Goal: Task Accomplishment & Management: Manage account settings

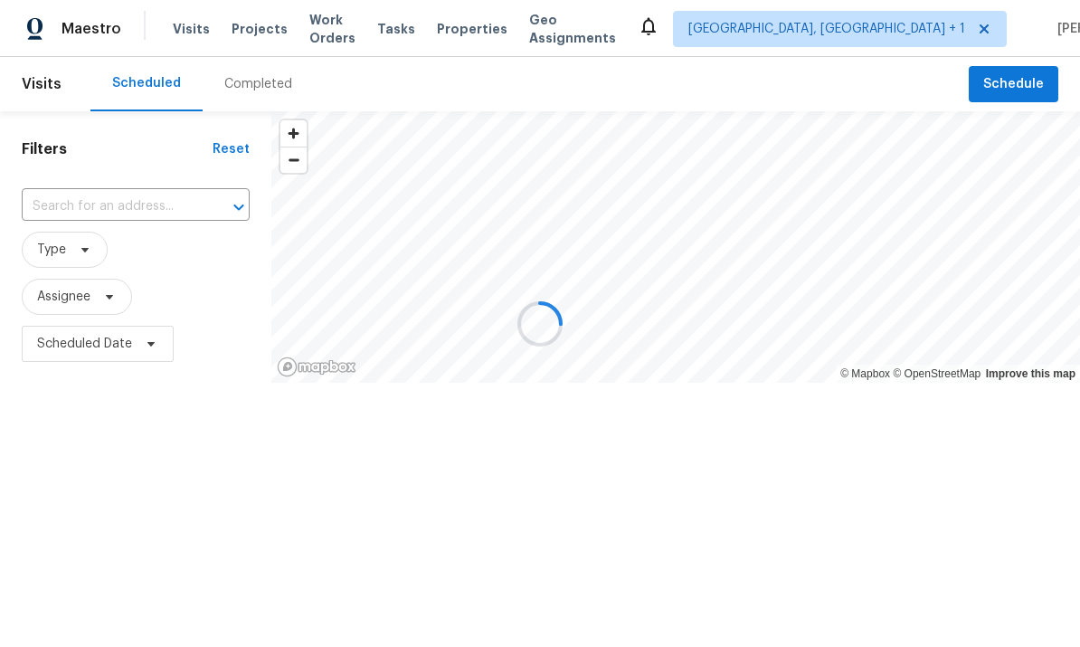
click at [153, 212] on div at bounding box center [540, 323] width 1080 height 647
click at [155, 217] on div at bounding box center [540, 323] width 1080 height 647
click at [145, 207] on div at bounding box center [540, 323] width 1080 height 647
click at [144, 206] on div at bounding box center [540, 323] width 1080 height 647
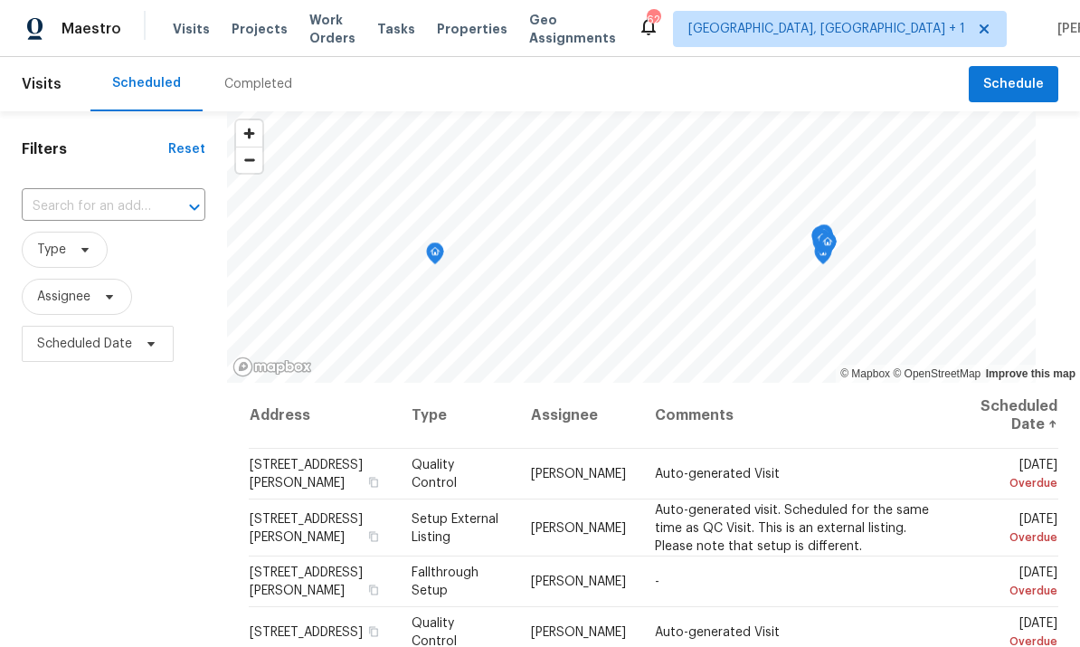
click at [249, 87] on div "Completed" at bounding box center [258, 84] width 68 height 18
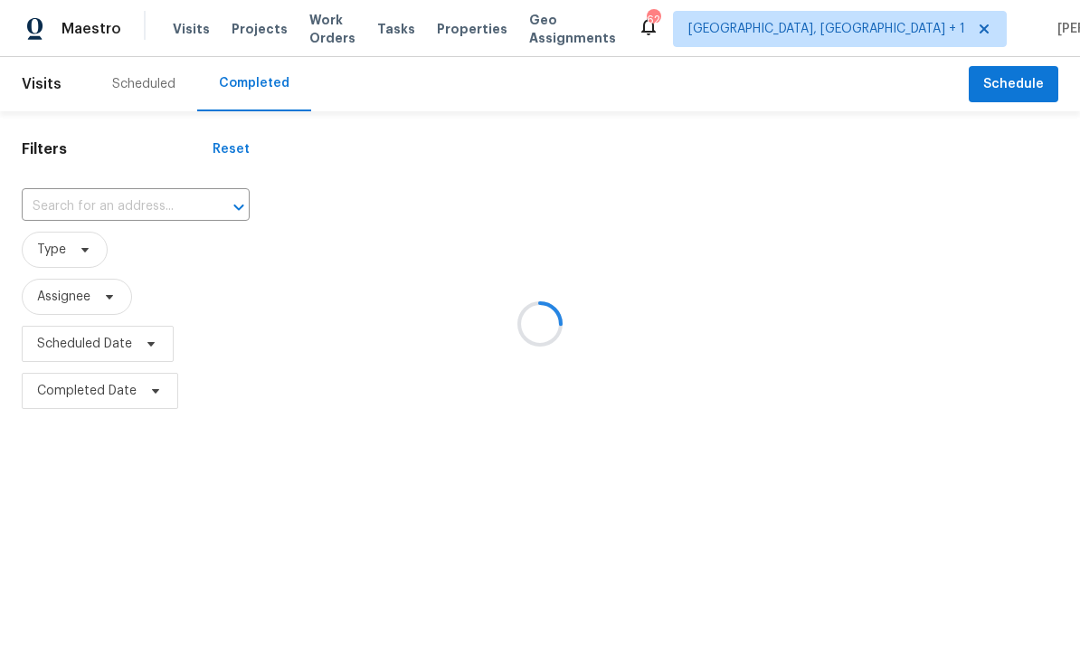
click at [140, 202] on div at bounding box center [540, 323] width 1080 height 647
click at [133, 204] on div at bounding box center [540, 323] width 1080 height 647
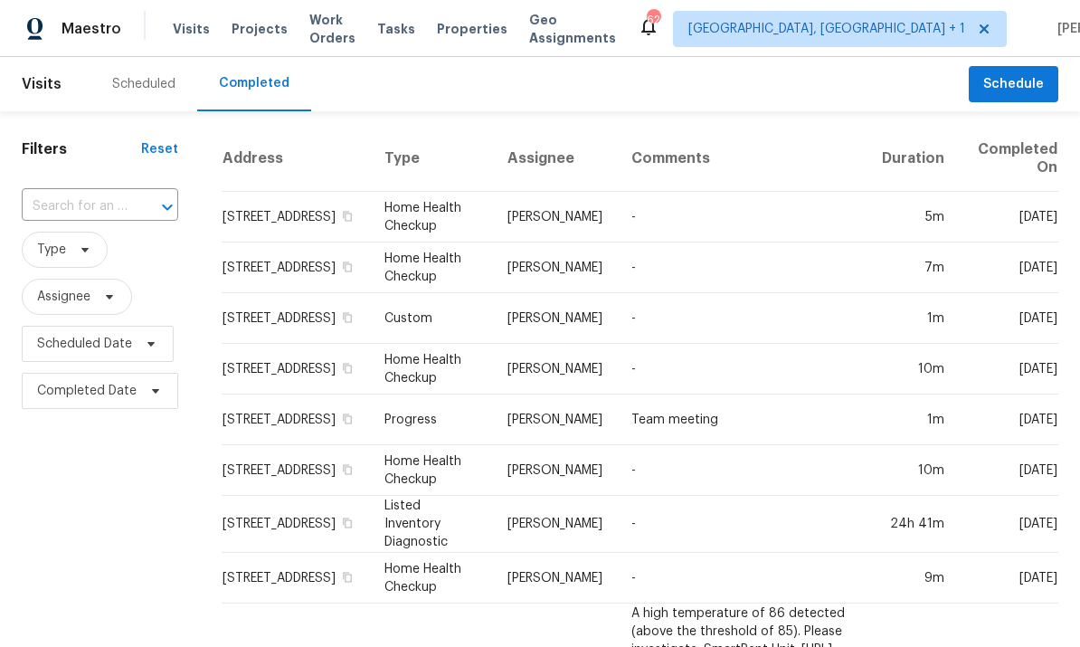
click at [94, 208] on input "text" at bounding box center [75, 207] width 106 height 28
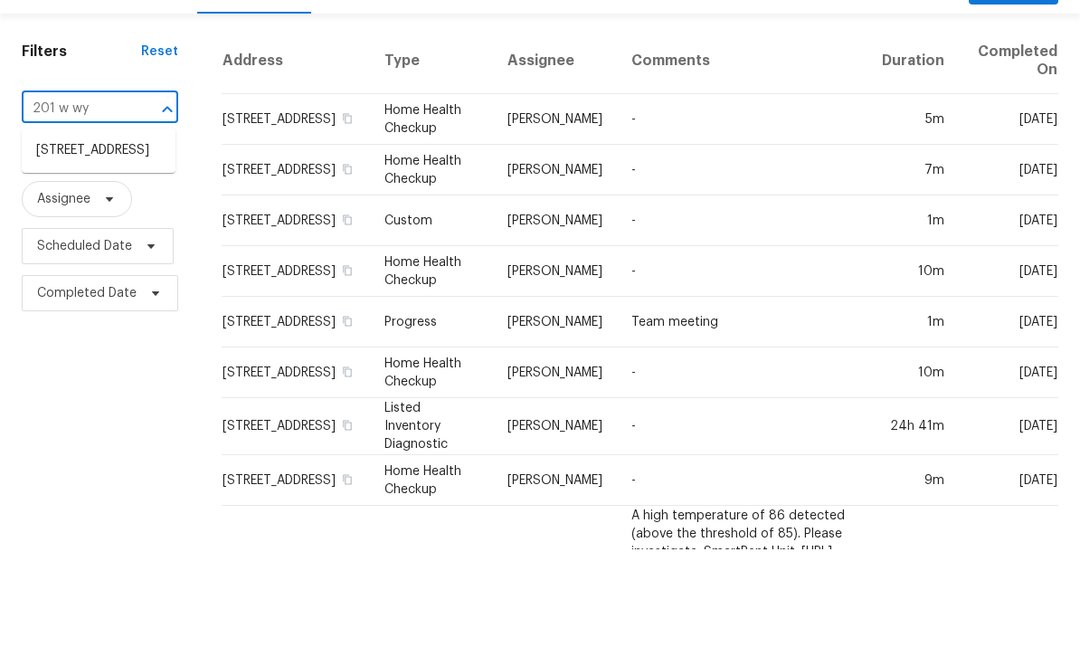
type input "201 w wya"
click at [128, 233] on li "201 W Wyatts Pond Ln, Cary, NC 27513" at bounding box center [99, 248] width 154 height 30
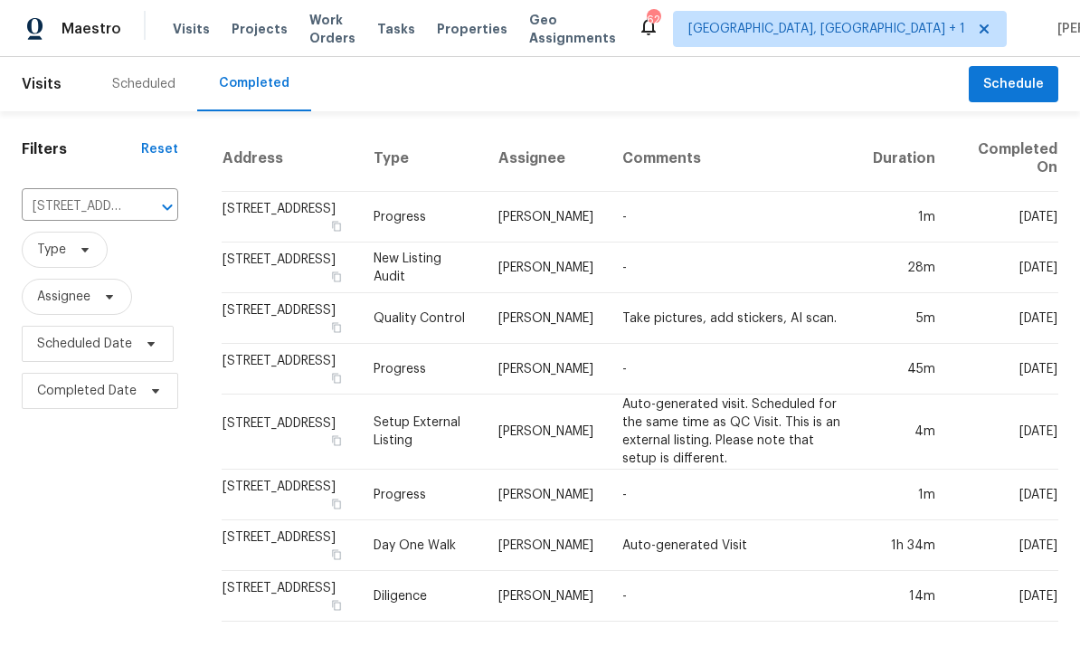
click at [146, 87] on div "Scheduled" at bounding box center [143, 84] width 63 height 18
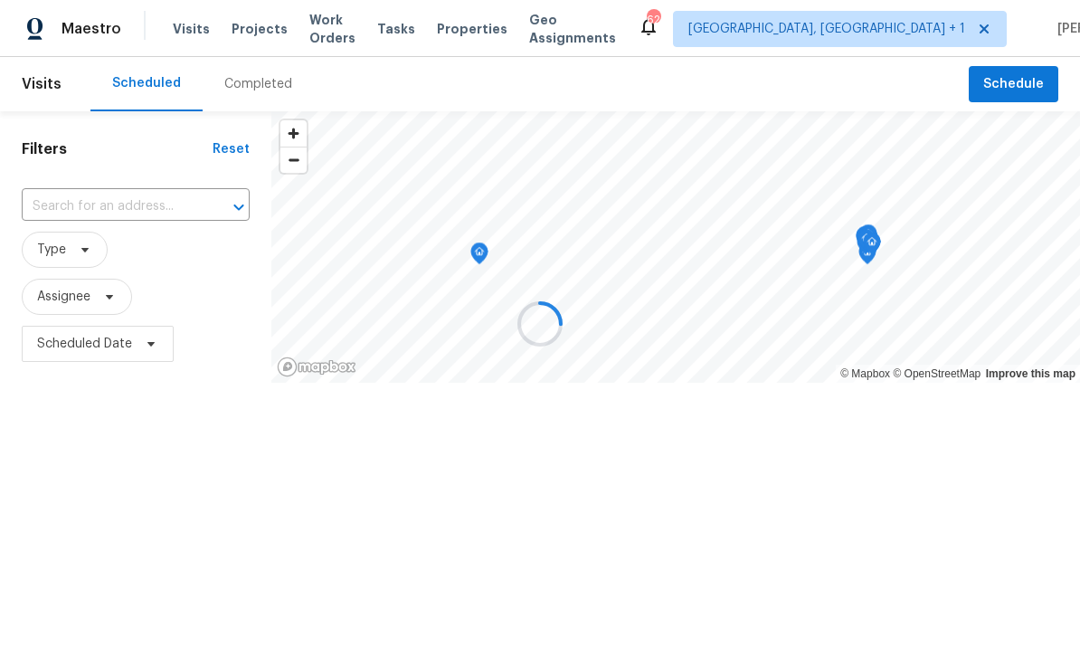
click at [142, 220] on div at bounding box center [540, 323] width 1080 height 647
click at [123, 206] on div at bounding box center [540, 323] width 1080 height 647
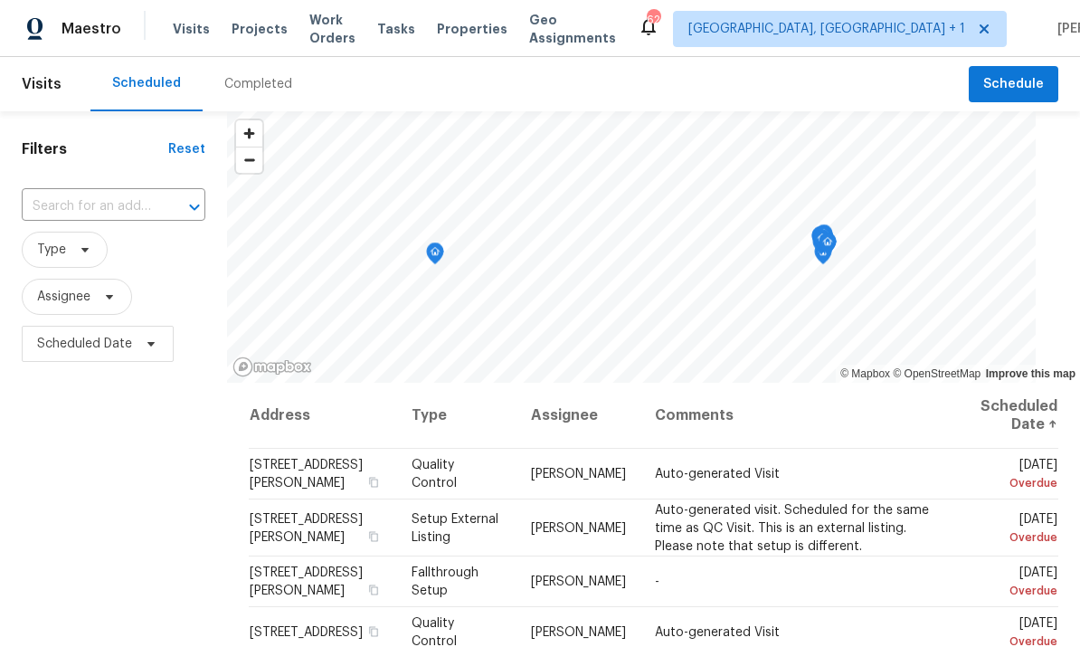
click at [138, 211] on input "text" at bounding box center [88, 207] width 133 height 28
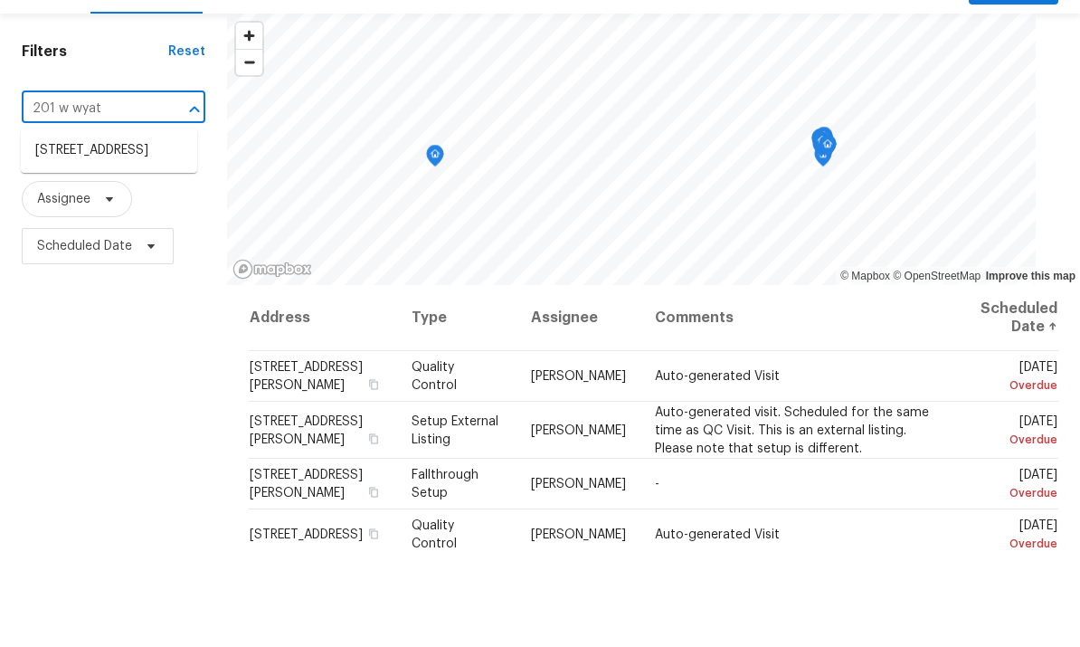
type input "201 w wyatt"
click at [125, 233] on li "201 W Wyatts Pond Ln, Cary, NC 27513" at bounding box center [109, 248] width 176 height 30
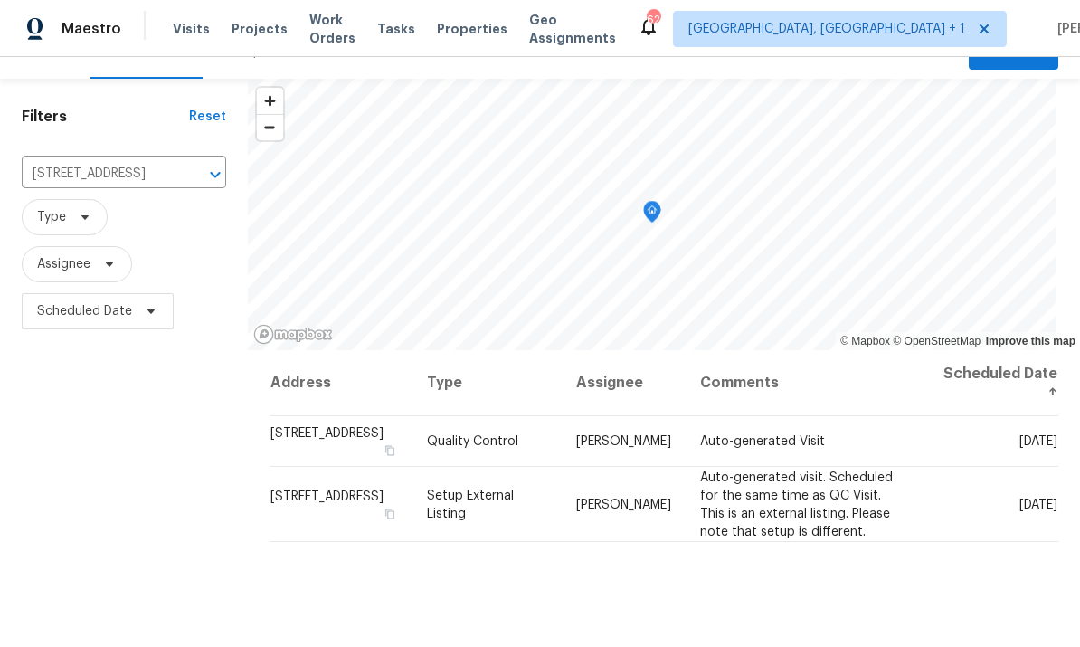
scroll to position [33, 0]
click at [1004, 485] on td "Thu, Aug 21" at bounding box center [990, 503] width 137 height 75
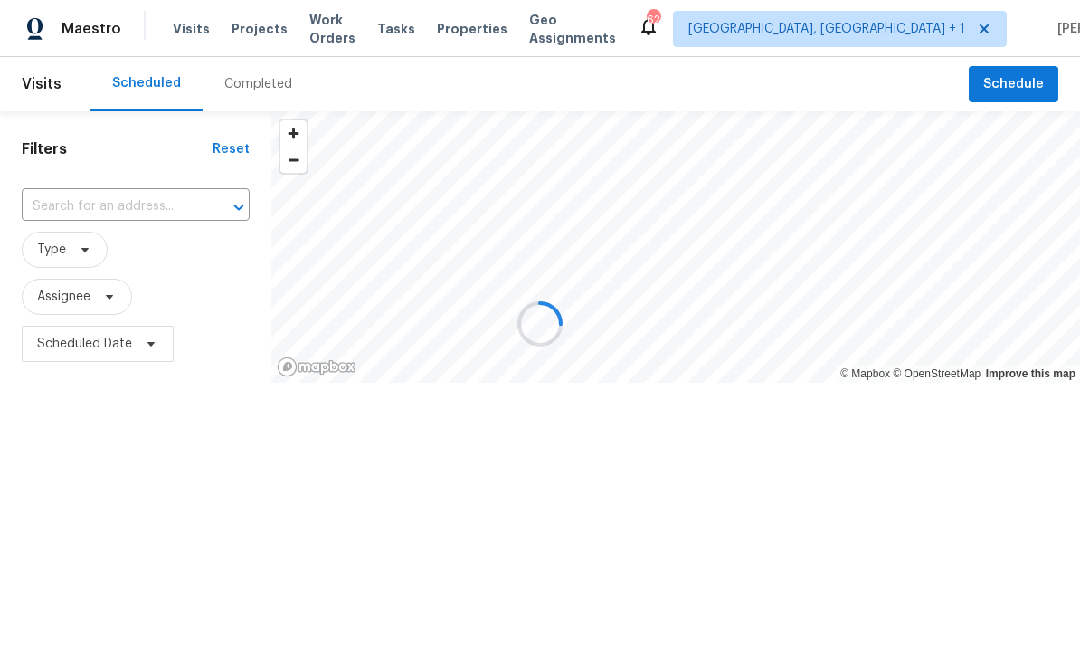
click at [228, 198] on icon "Open" at bounding box center [239, 207] width 22 height 22
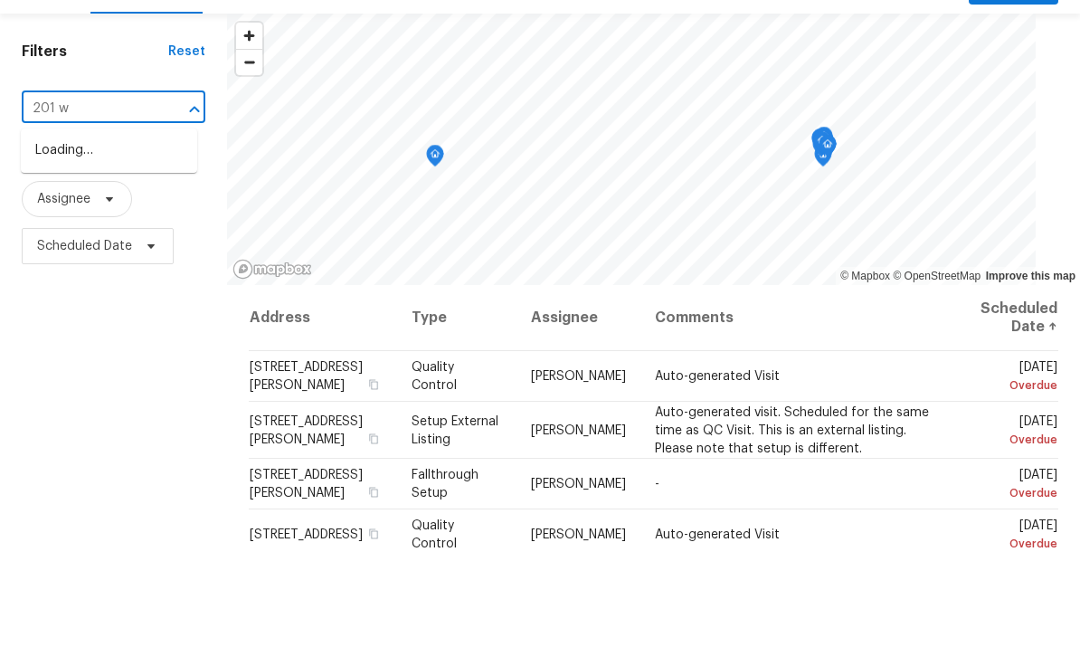
type input "201 w w"
click at [117, 233] on li "201 W Wyatts Pond Ln, Cary, NC 27513" at bounding box center [109, 248] width 176 height 30
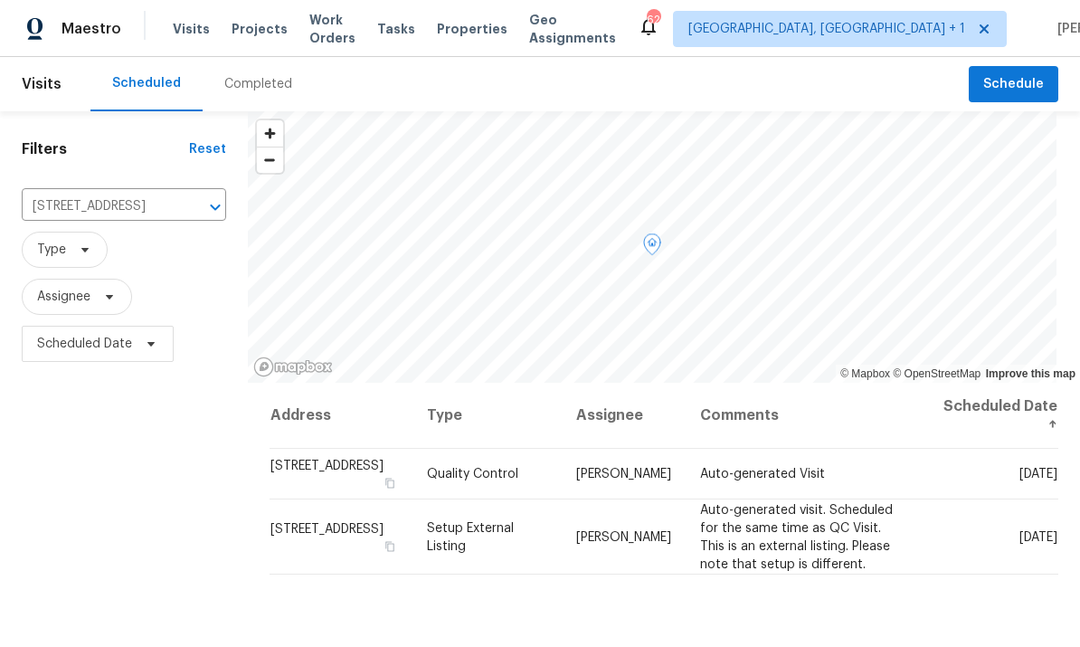
click at [0, 0] on icon at bounding box center [0, 0] width 0 height 0
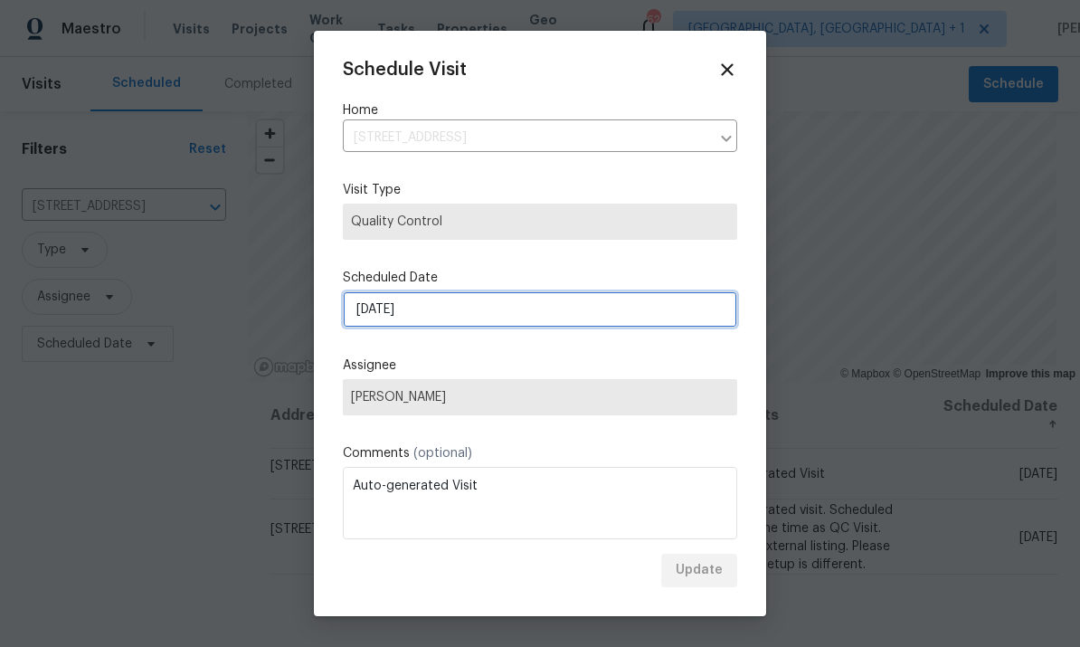
click at [587, 318] on input "8/21/2025" at bounding box center [540, 309] width 394 height 36
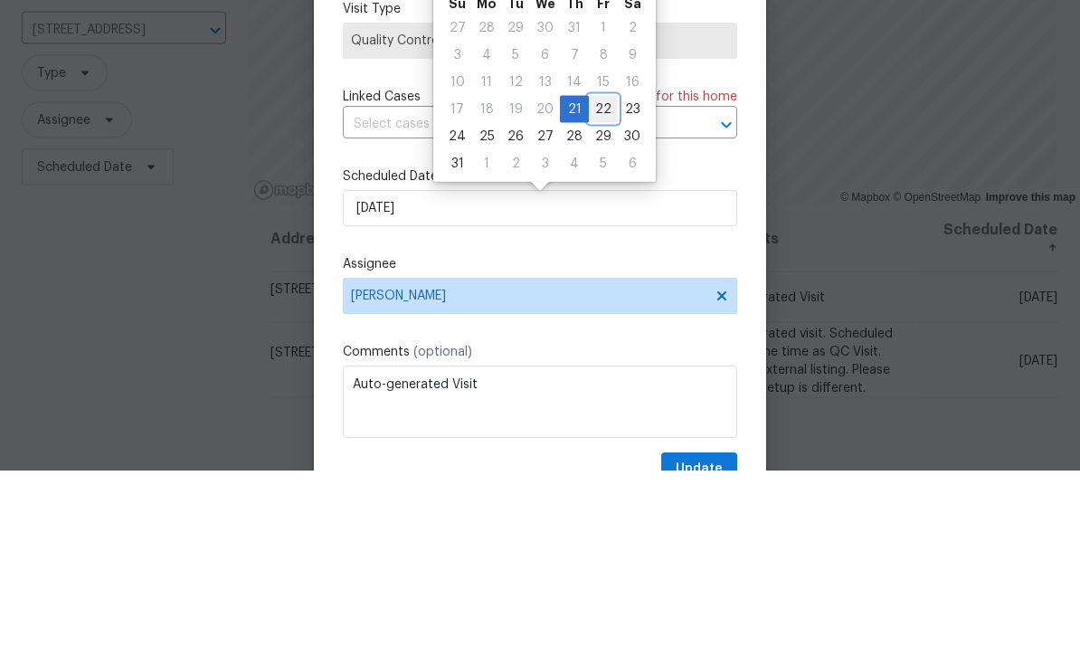
click at [596, 273] on div "22" at bounding box center [603, 285] width 29 height 25
type input "8/22/2025"
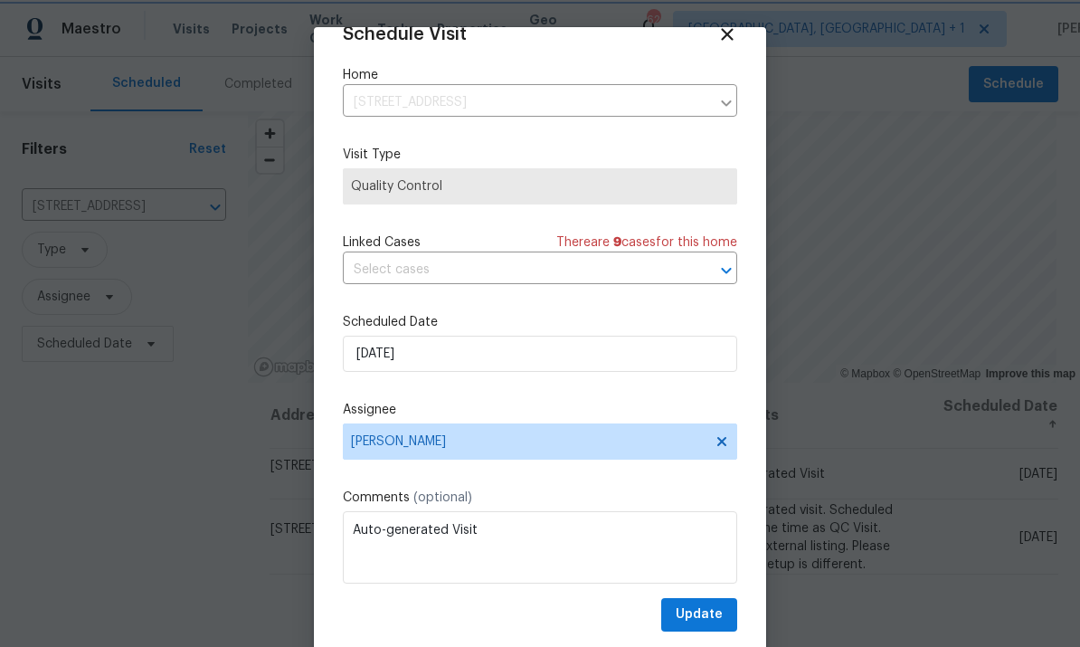
scroll to position [35, 0]
click at [710, 614] on span "Update" at bounding box center [699, 614] width 47 height 23
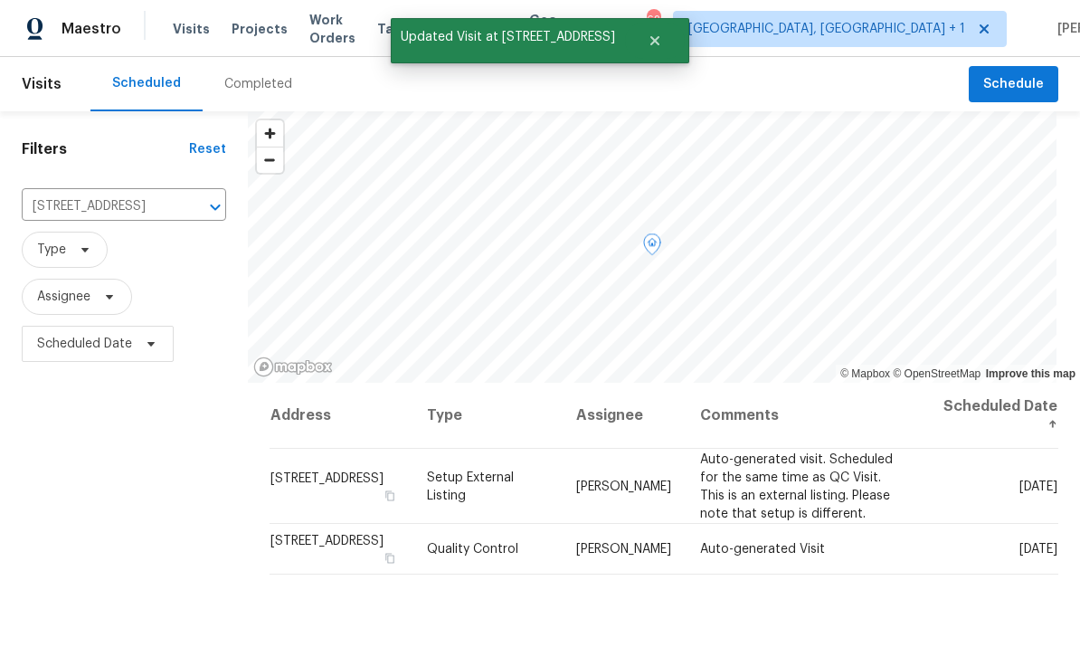
click at [0, 0] on icon at bounding box center [0, 0] width 0 height 0
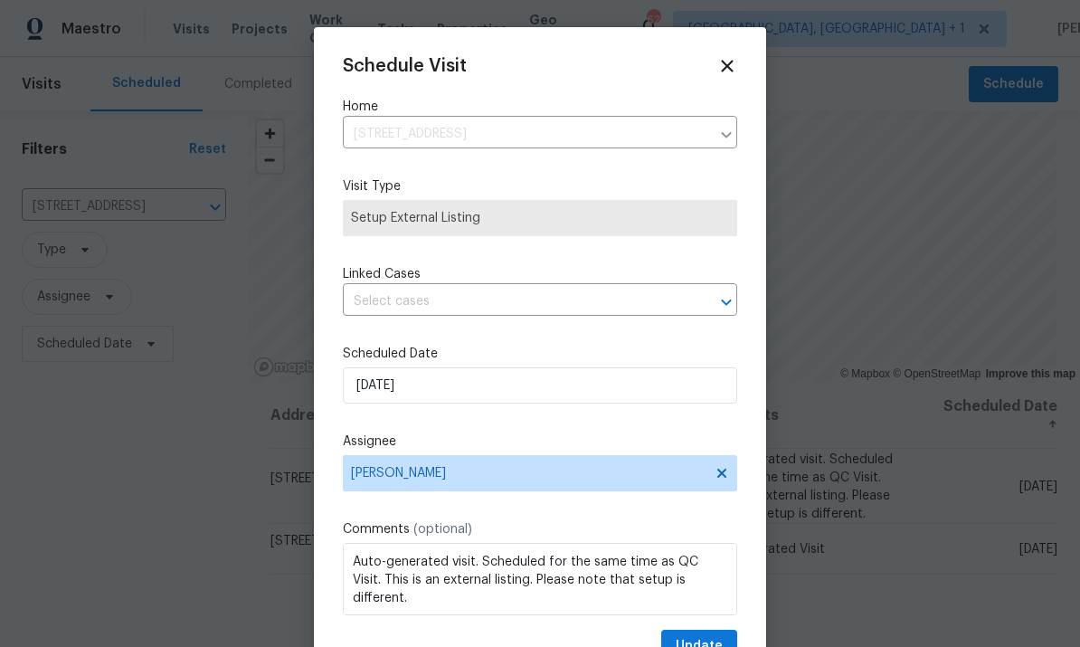
click at [885, 162] on div at bounding box center [540, 323] width 1080 height 647
click at [727, 65] on icon at bounding box center [727, 66] width 12 height 12
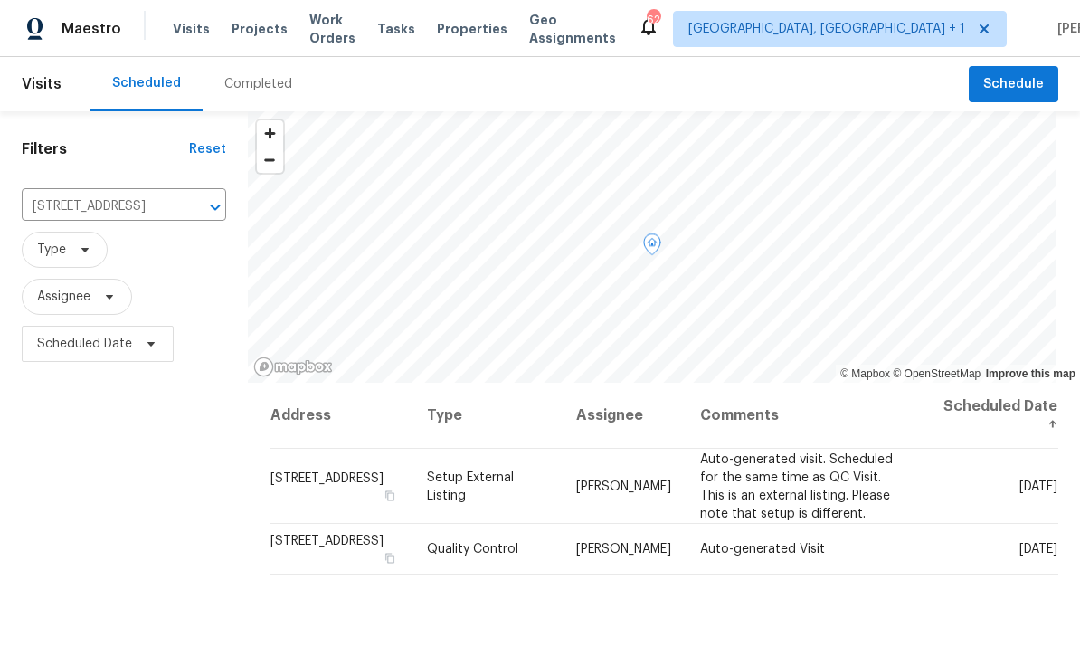
click at [0, 0] on icon at bounding box center [0, 0] width 0 height 0
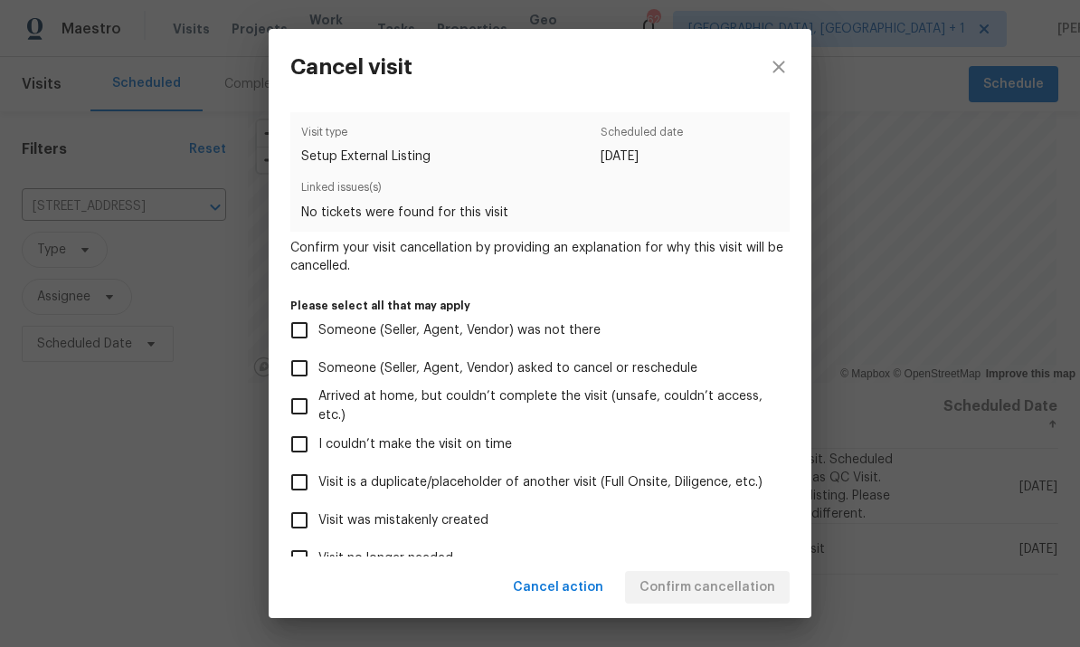
click at [306, 507] on input "Visit was mistakenly created" at bounding box center [299, 520] width 38 height 38
checkbox input "true"
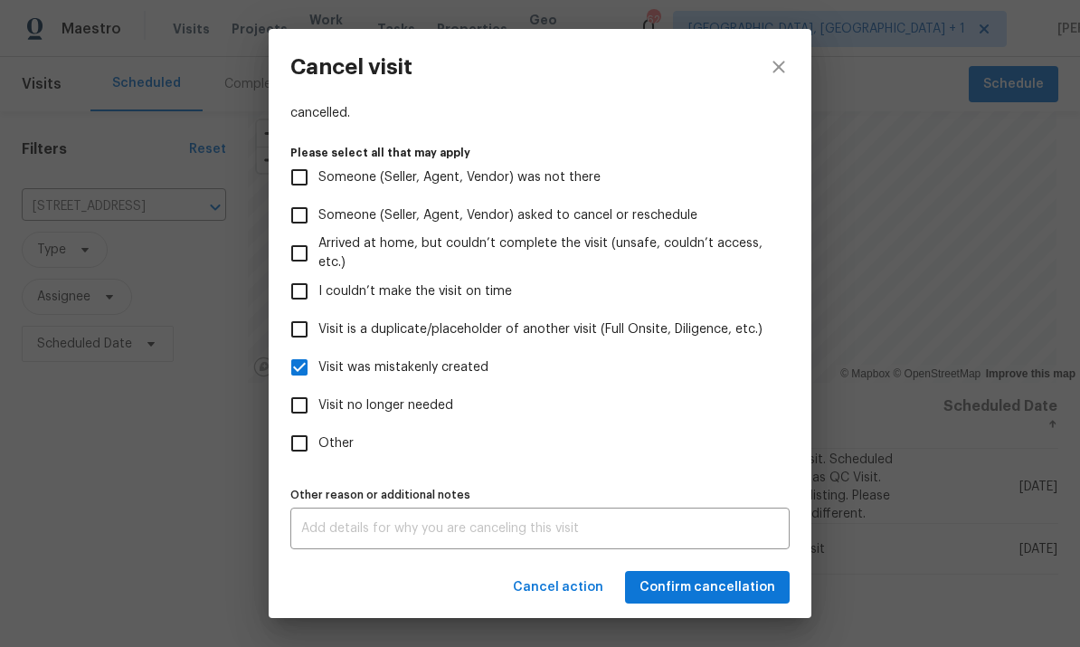
scroll to position [161, 0]
click at [389, 522] on textarea at bounding box center [540, 528] width 478 height 13
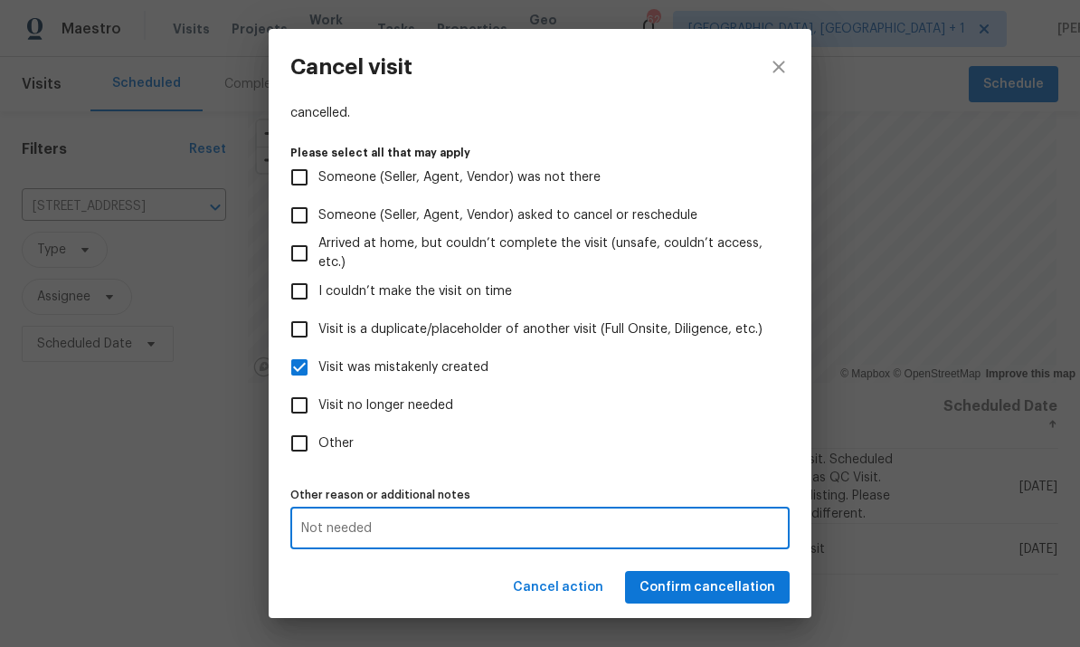
type textarea "Not needed"
click at [704, 585] on span "Confirm cancellation" at bounding box center [707, 587] width 136 height 23
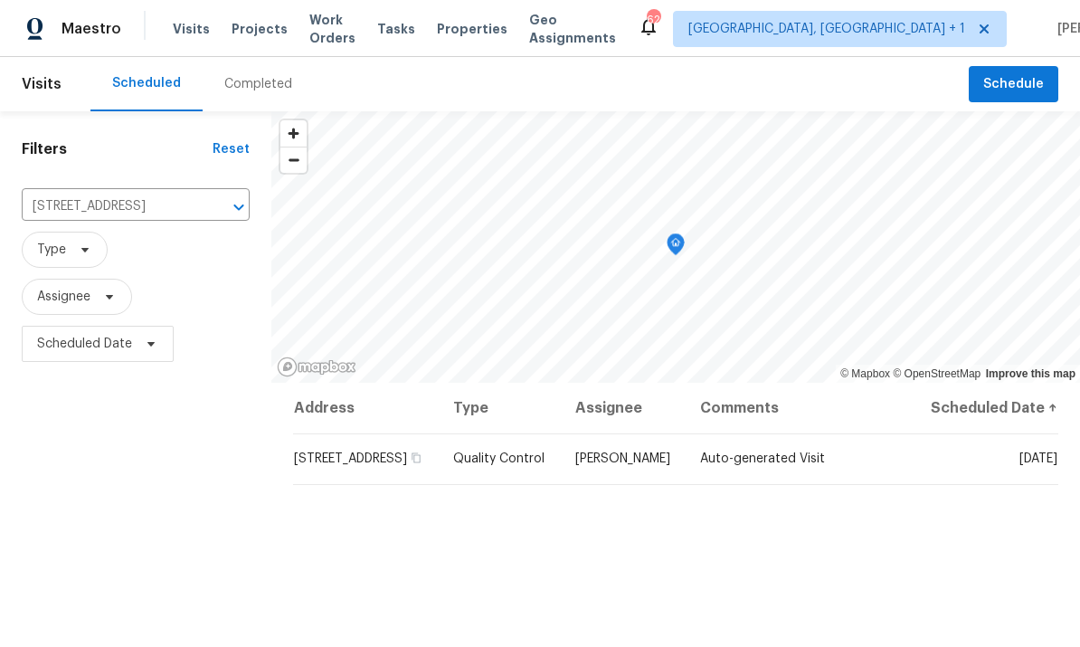
scroll to position [0, 0]
click at [1021, 74] on span "Schedule" at bounding box center [1013, 84] width 61 height 23
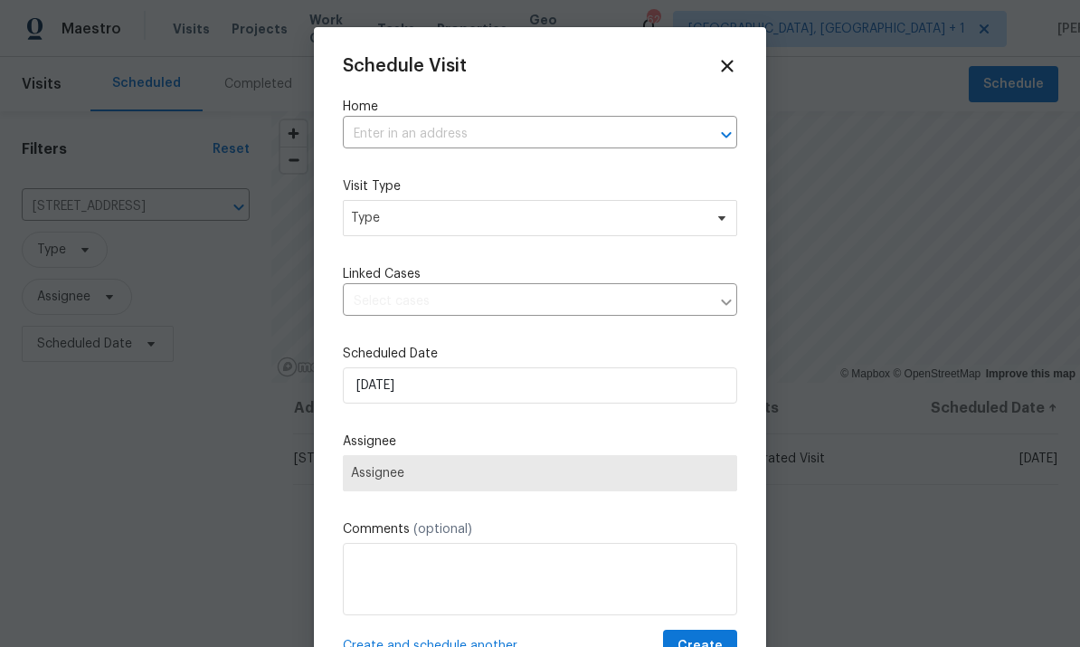
click at [404, 144] on input "text" at bounding box center [515, 134] width 344 height 28
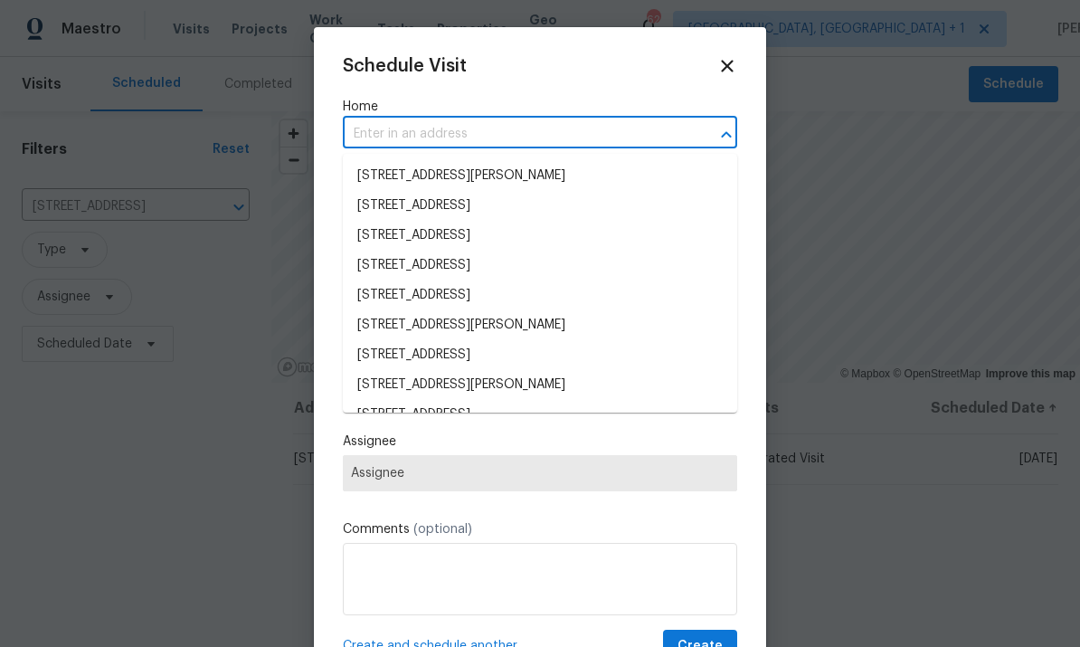
click at [403, 143] on input "text" at bounding box center [515, 134] width 344 height 28
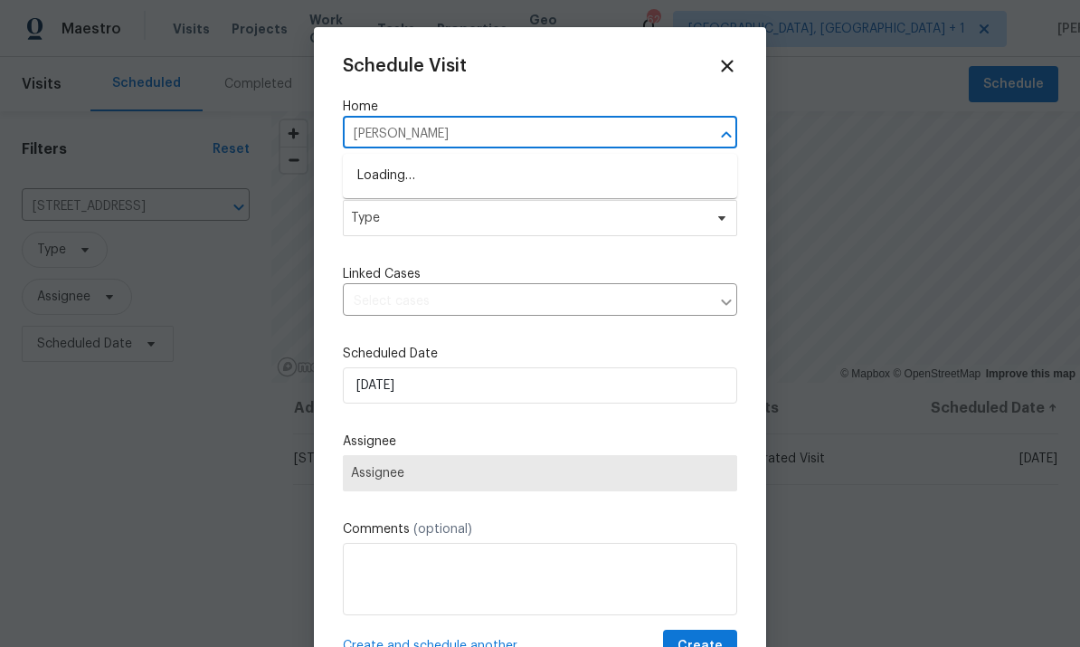
type input "seaton"
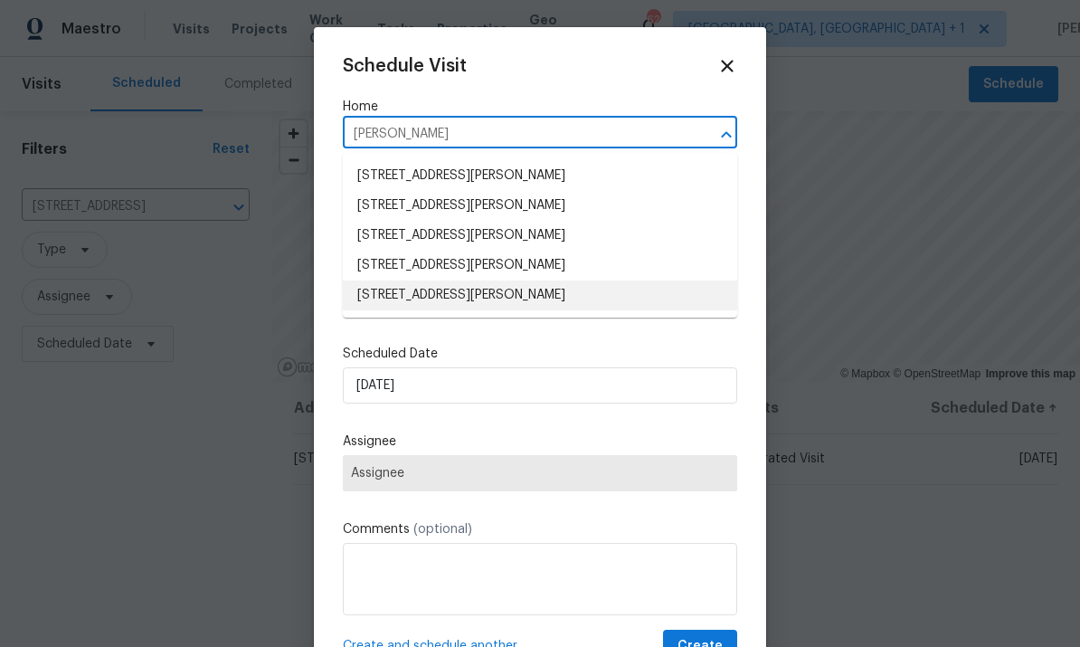
click at [573, 304] on li "1227 Seaton Rd Apt 54, Durham, NC 27713" at bounding box center [540, 295] width 394 height 30
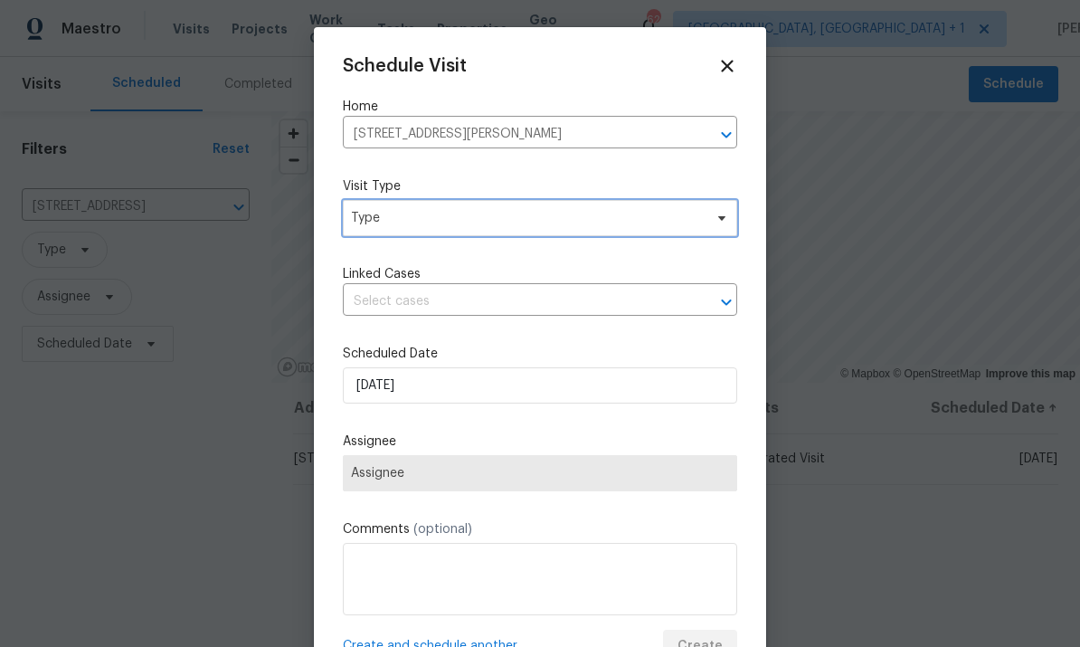
click at [721, 228] on span "Type" at bounding box center [540, 218] width 394 height 36
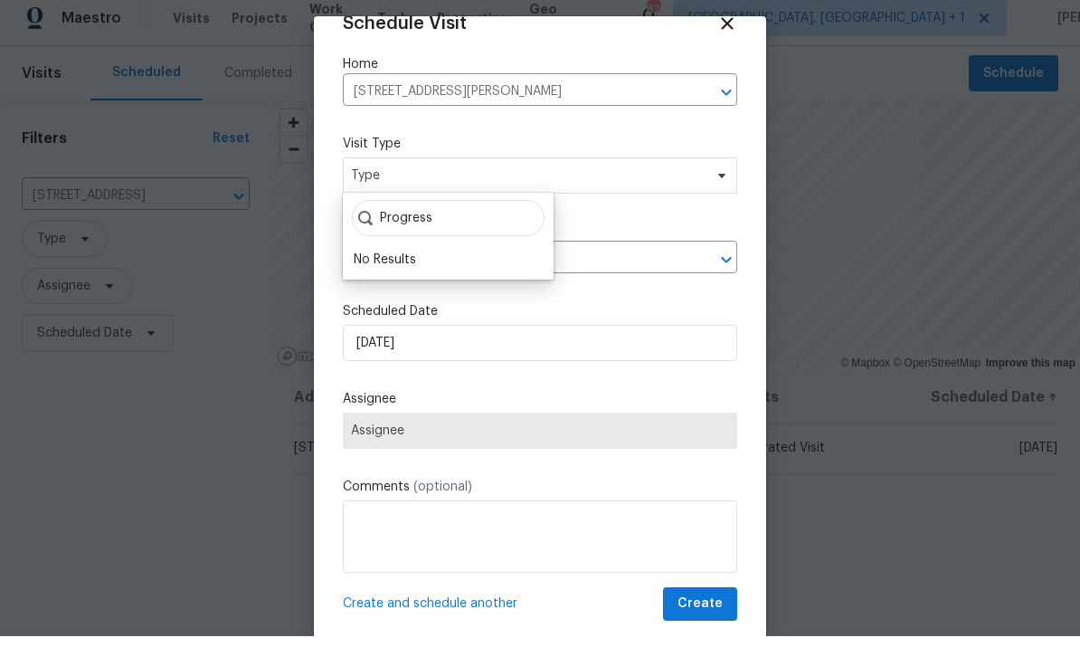
scroll to position [11, 0]
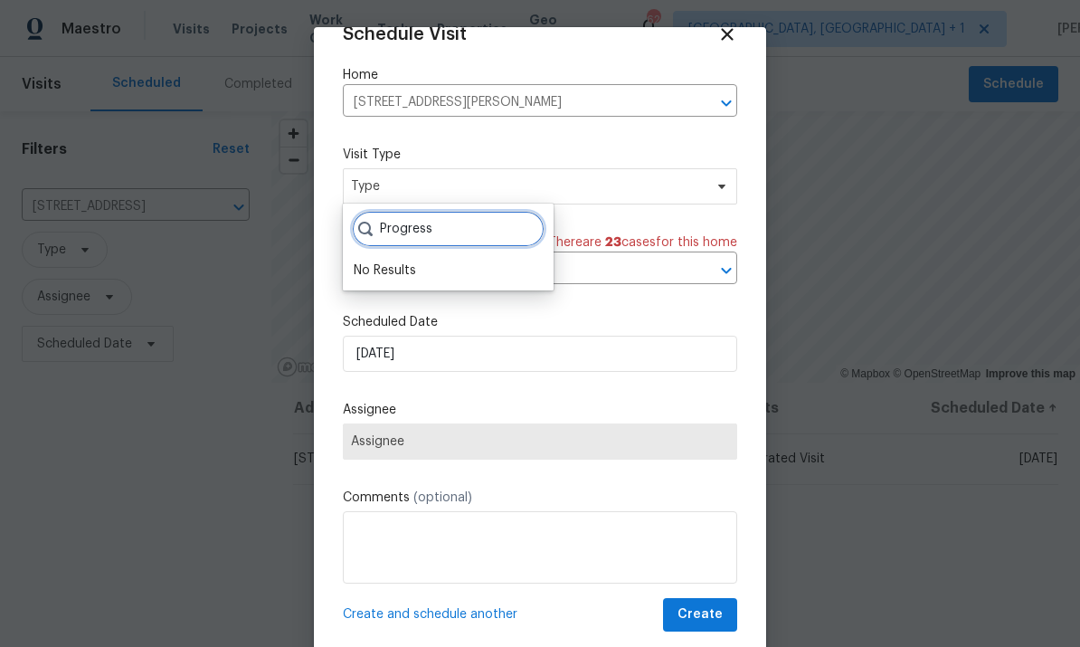
click at [425, 211] on input "Progress" at bounding box center [448, 229] width 193 height 36
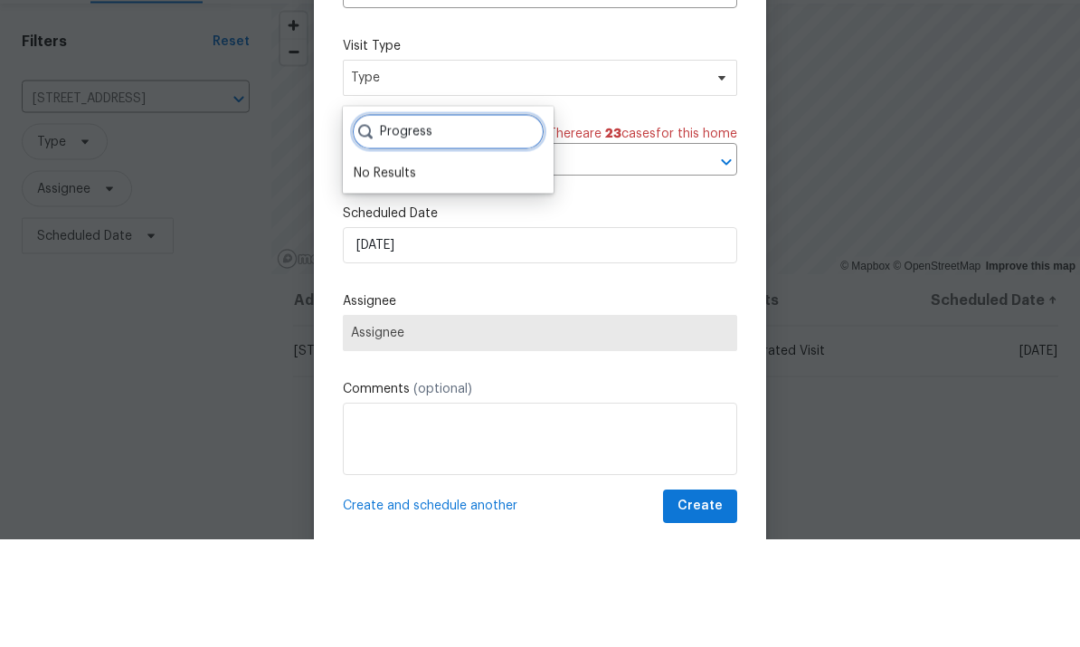
click at [458, 222] on input "Progress" at bounding box center [448, 240] width 193 height 36
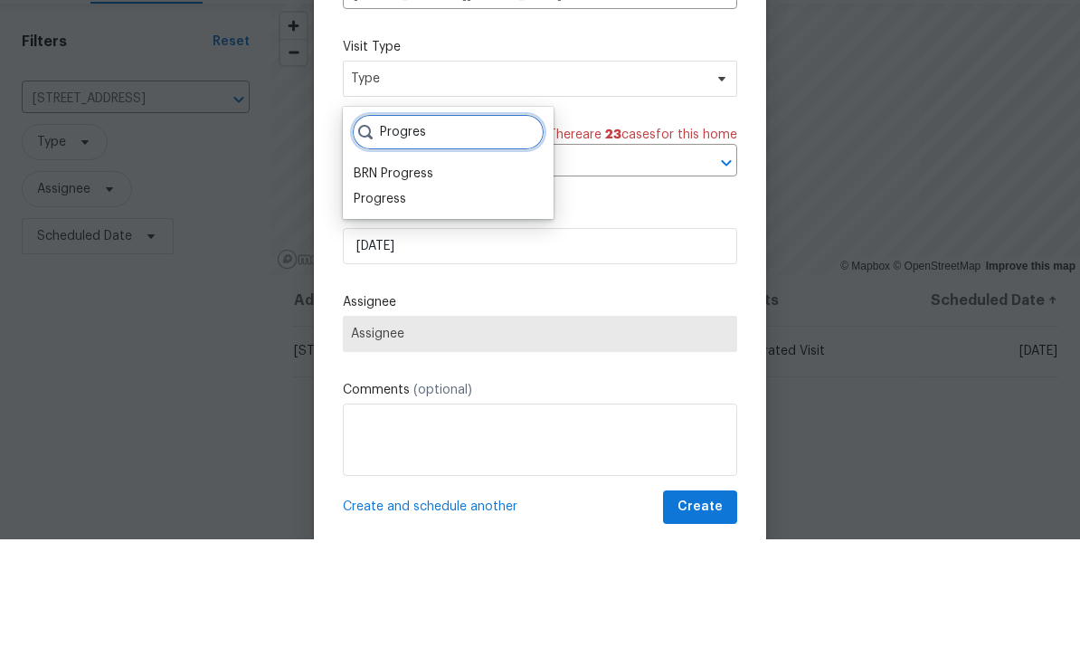
type input "Progres"
click at [402, 298] on div "Progress" at bounding box center [380, 307] width 52 height 18
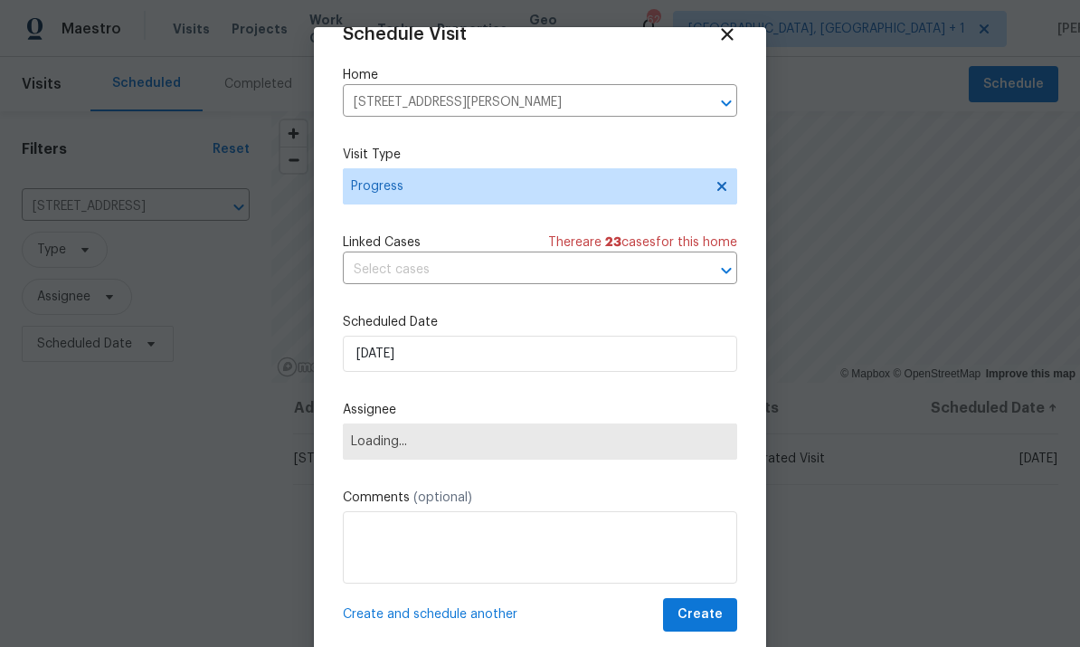
click at [704, 443] on span "Loading..." at bounding box center [540, 441] width 378 height 14
click at [654, 430] on span "Loading..." at bounding box center [540, 441] width 394 height 36
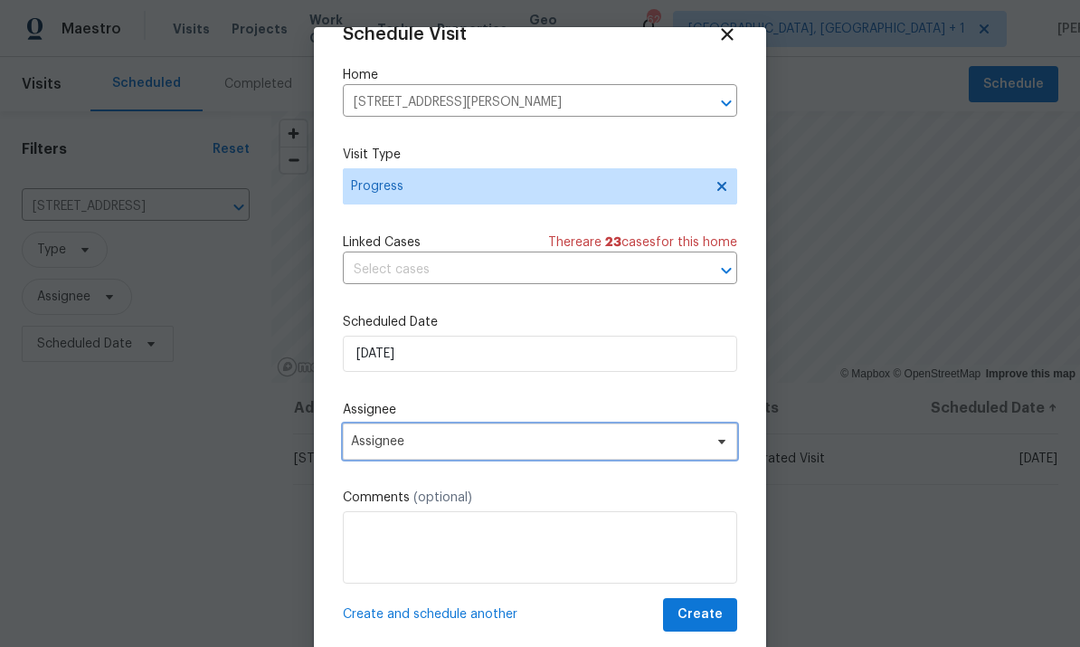
click at [722, 447] on icon at bounding box center [722, 441] width 14 height 14
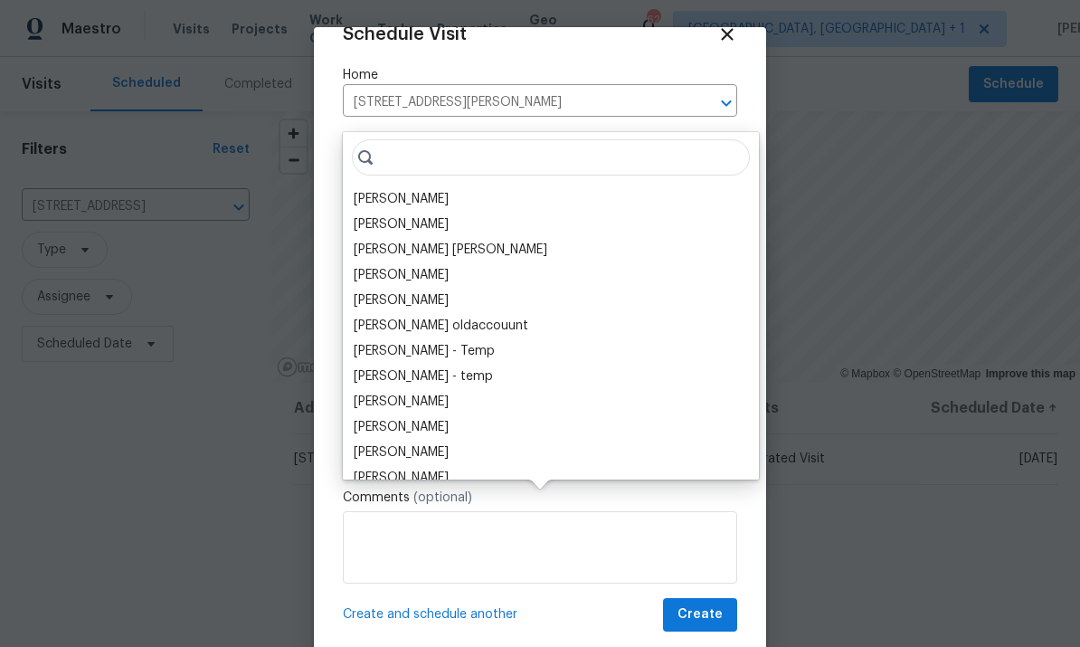
click at [430, 190] on div "[PERSON_NAME]" at bounding box center [401, 199] width 95 height 18
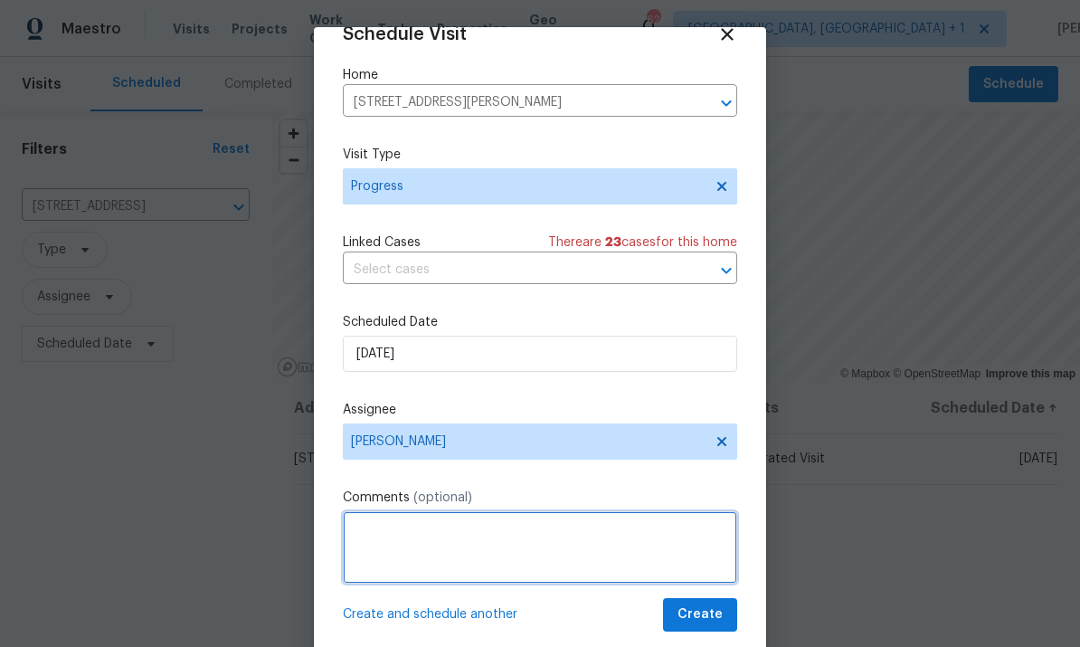
click at [468, 526] on textarea at bounding box center [540, 547] width 394 height 72
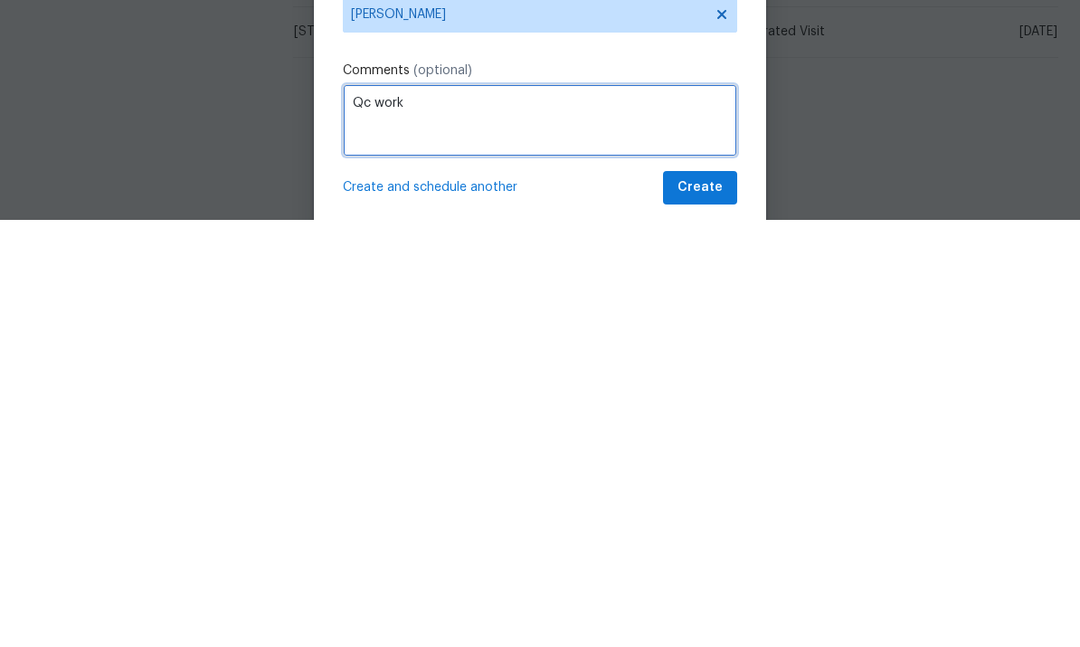
type textarea "Qc work"
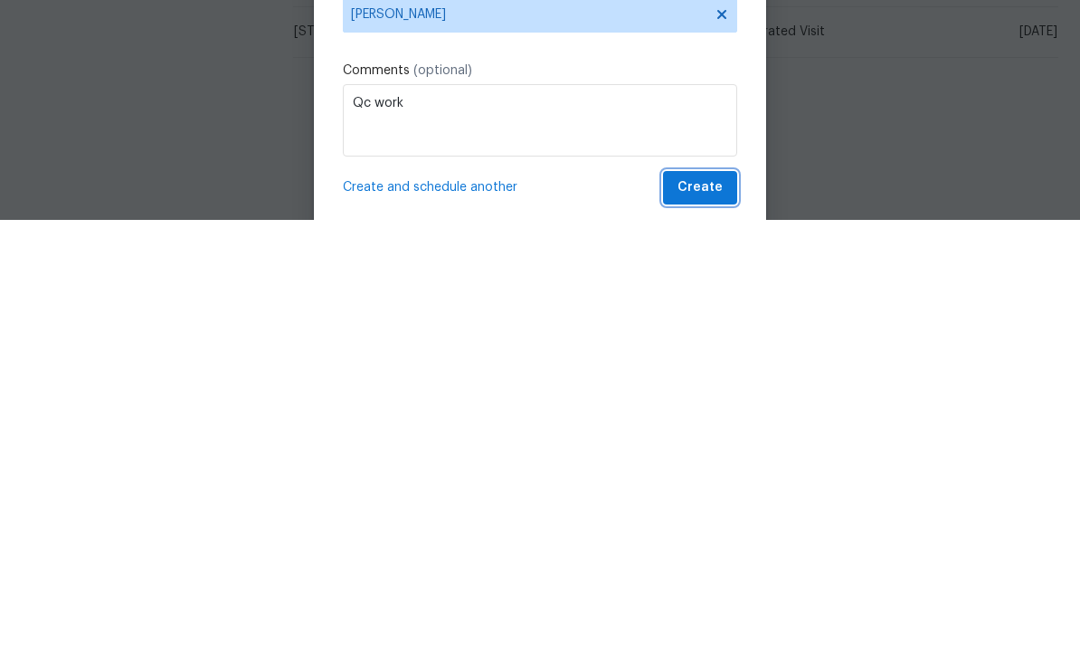
click at [715, 603] on span "Create" at bounding box center [699, 614] width 45 height 23
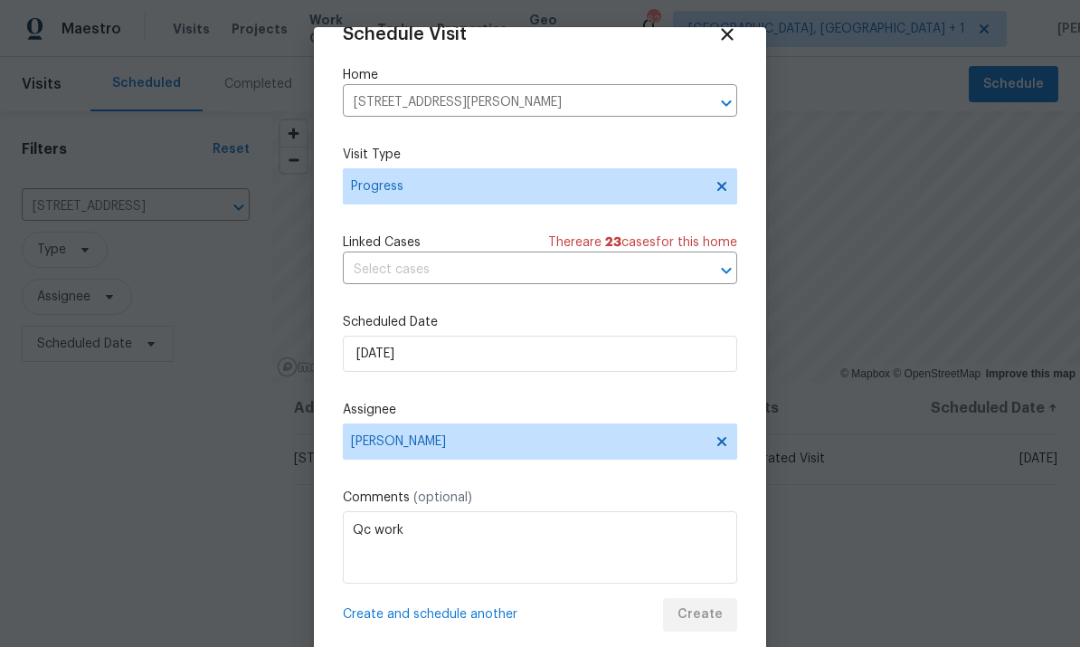
scroll to position [0, 0]
